Goal: Task Accomplishment & Management: Use online tool/utility

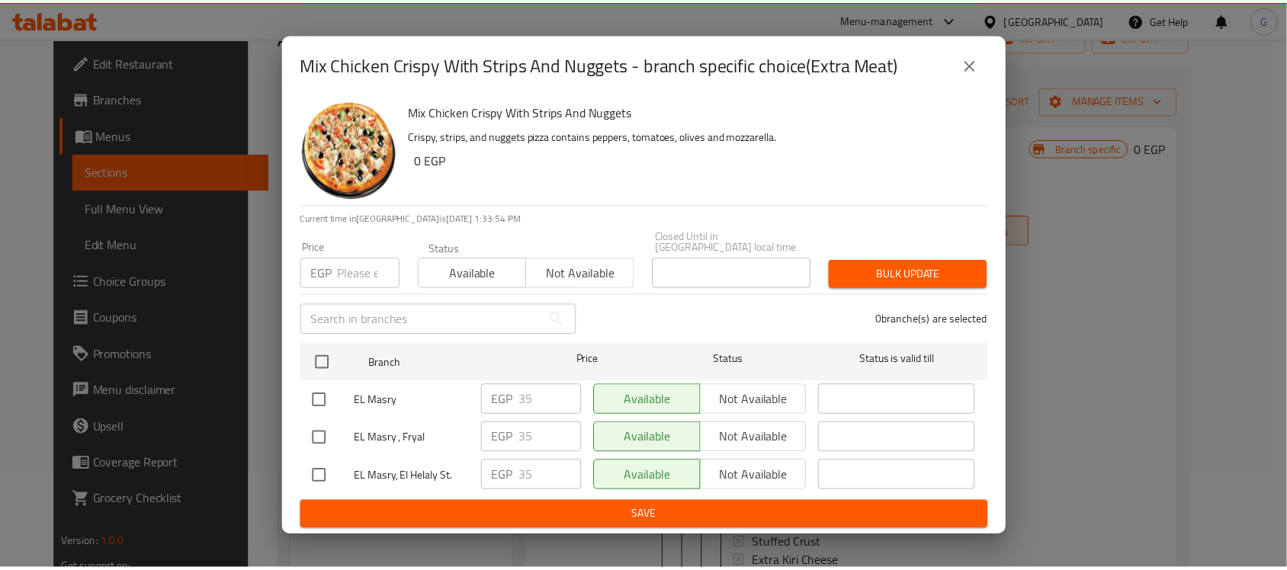
scroll to position [1, 0]
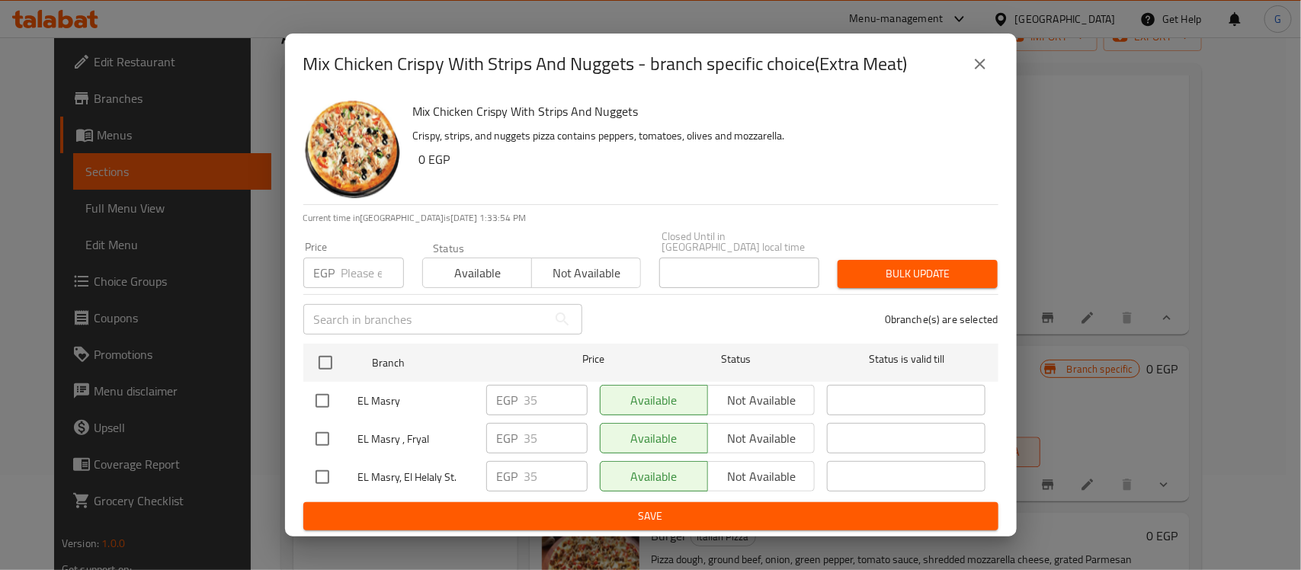
click at [986, 73] on icon "close" at bounding box center [980, 64] width 18 height 18
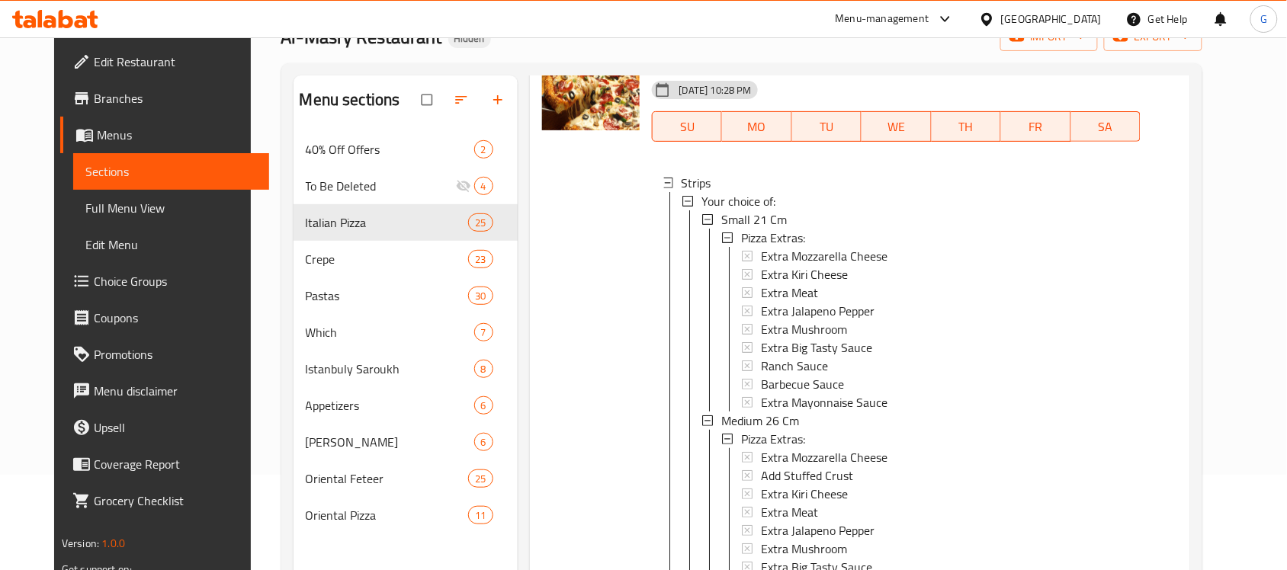
scroll to position [1906, 0]
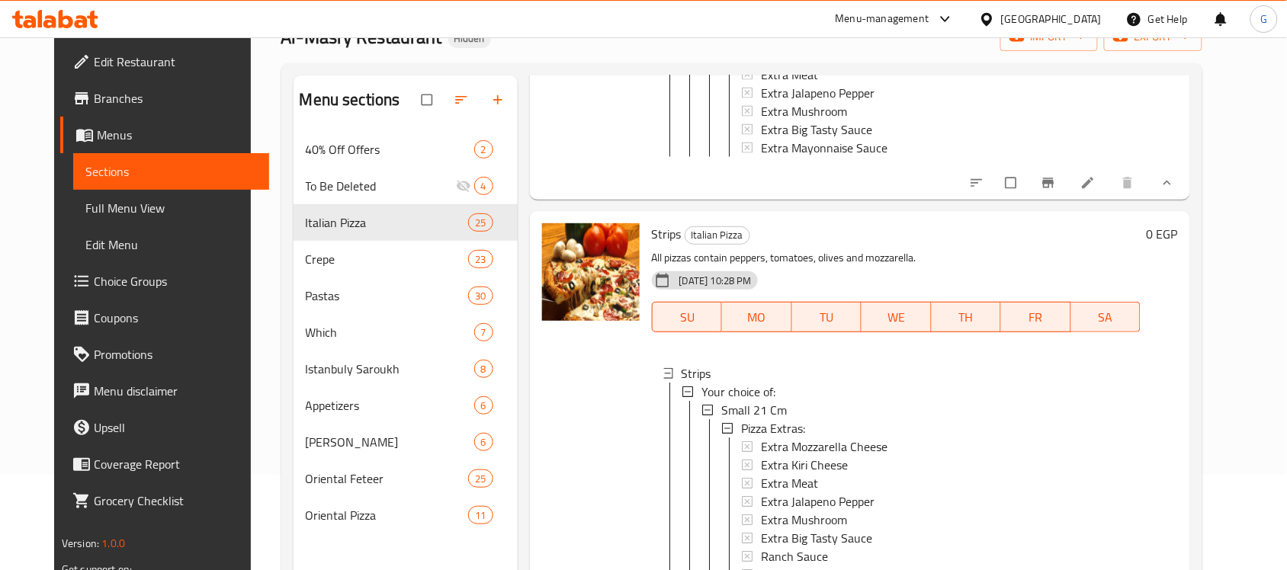
click at [652, 245] on span "Strips" at bounding box center [667, 234] width 30 height 23
copy h6 "Strips"
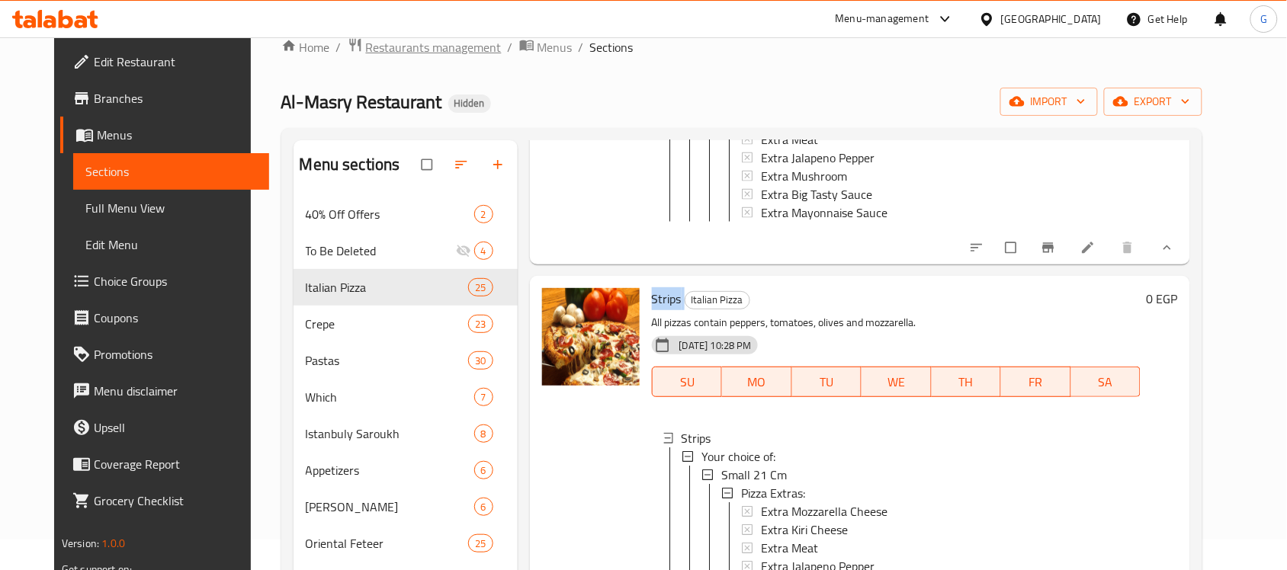
scroll to position [0, 0]
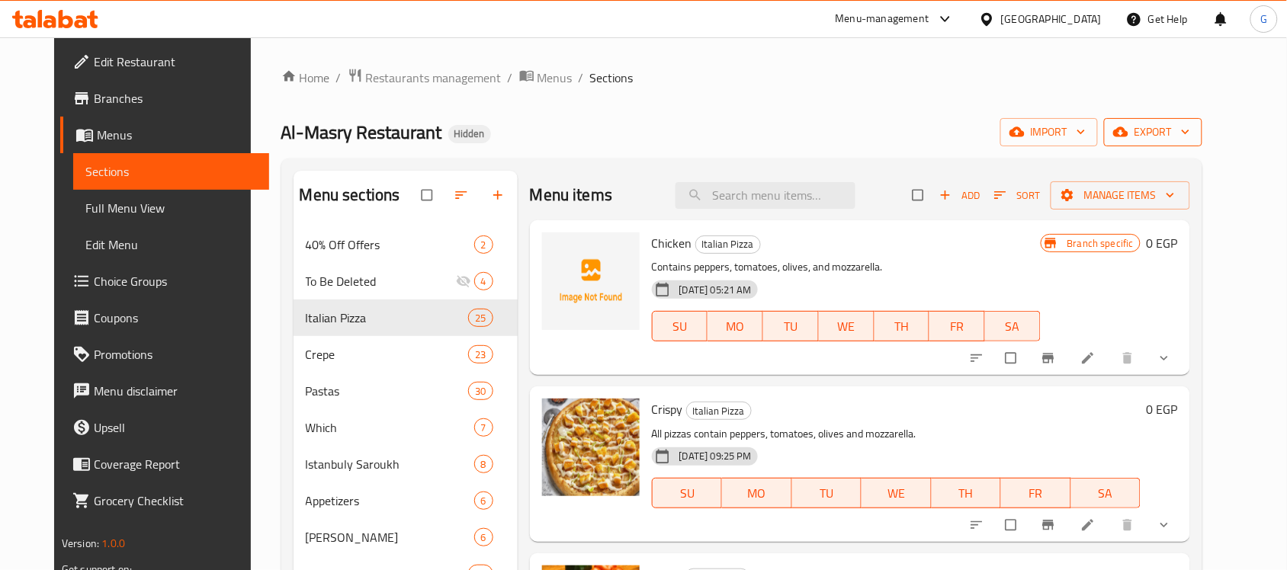
click at [1201, 143] on button "export" at bounding box center [1153, 132] width 98 height 28
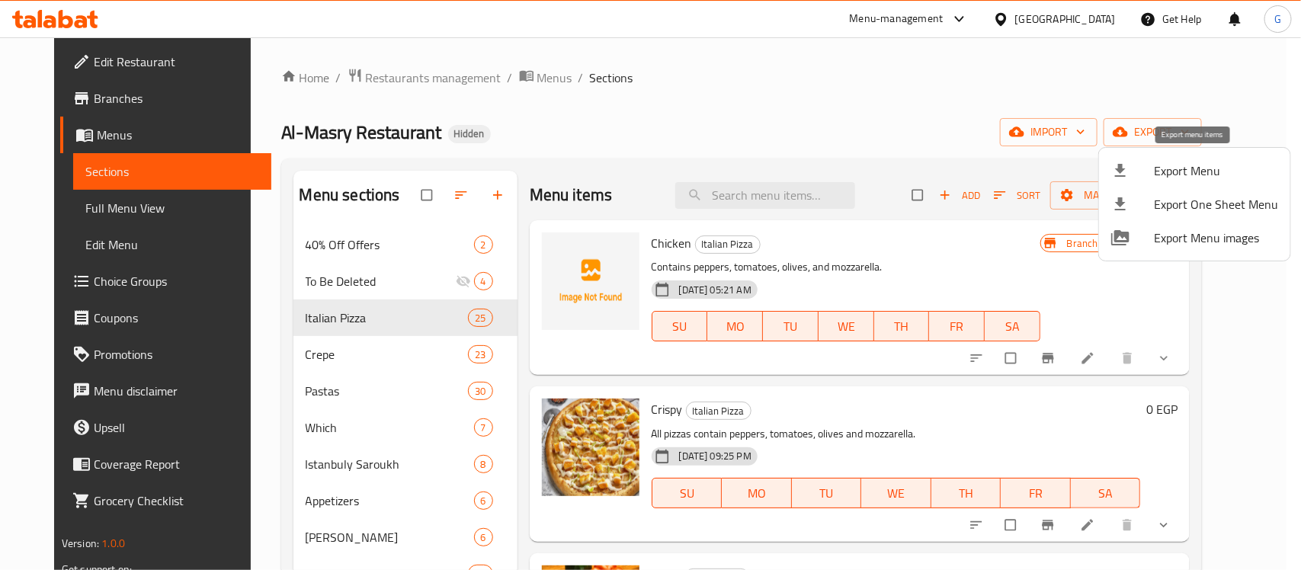
click at [1204, 173] on span "Export Menu" at bounding box center [1216, 171] width 124 height 18
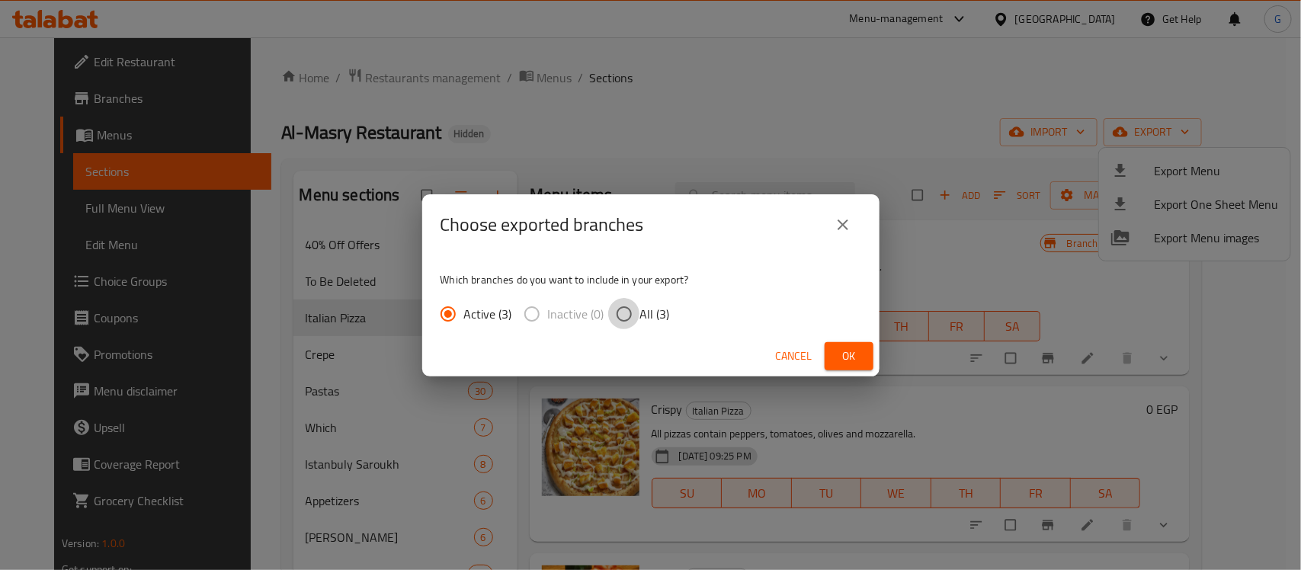
click at [611, 322] on input "All (3)" at bounding box center [624, 314] width 32 height 32
radio input "true"
click at [854, 355] on span "Ok" at bounding box center [849, 356] width 24 height 19
